Goal: Task Accomplishment & Management: Manage account settings

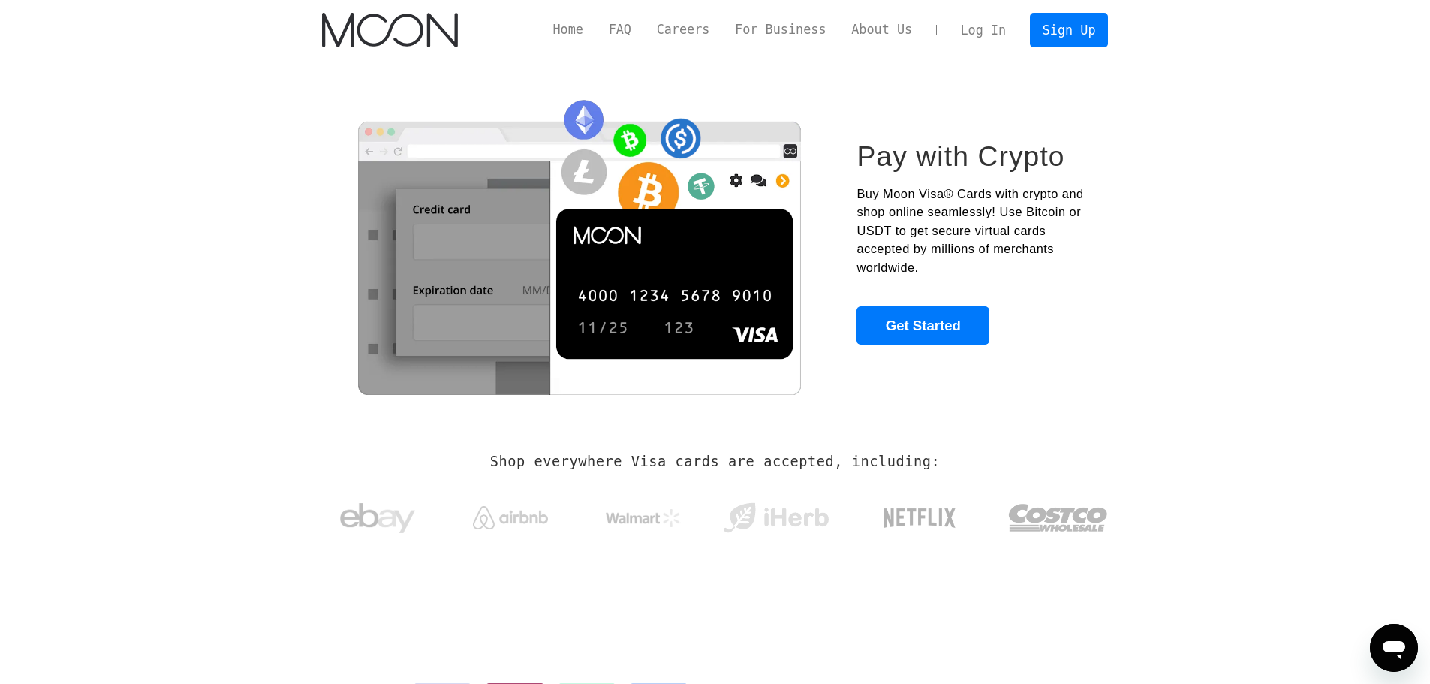
click at [1001, 33] on link "Log In" at bounding box center [983, 30] width 71 height 33
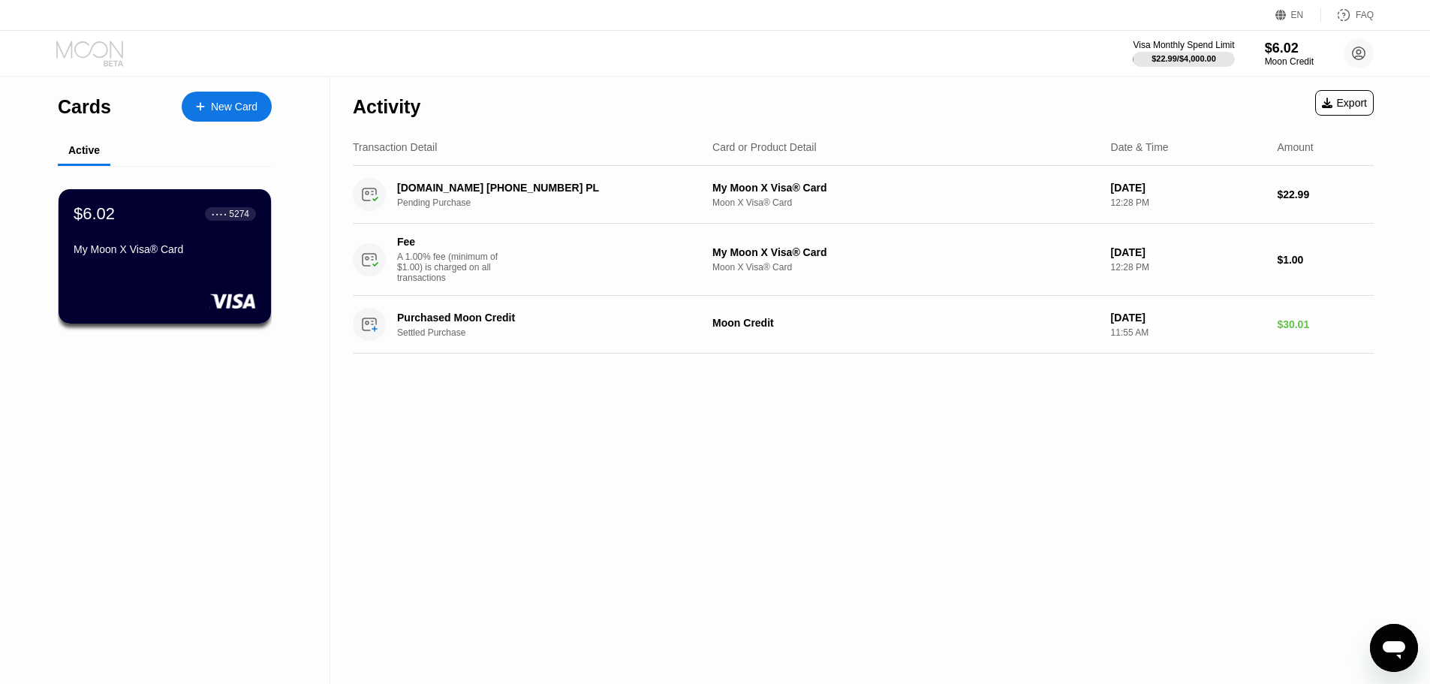
click at [85, 52] on icon at bounding box center [91, 54] width 70 height 26
